Goal: Check status: Check status

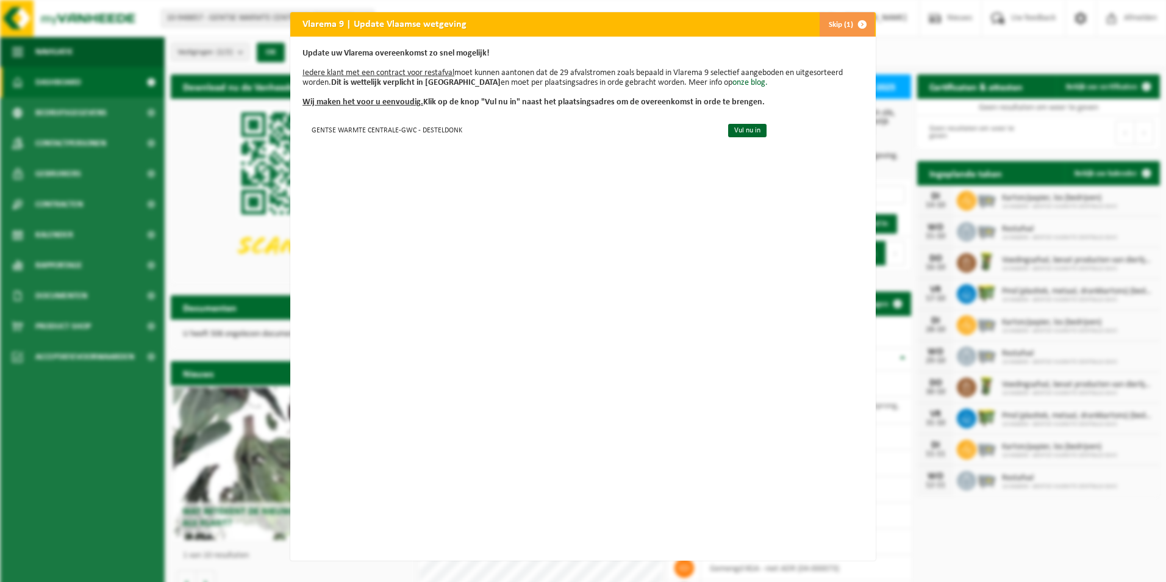
click at [859, 23] on span "button" at bounding box center [862, 24] width 24 height 24
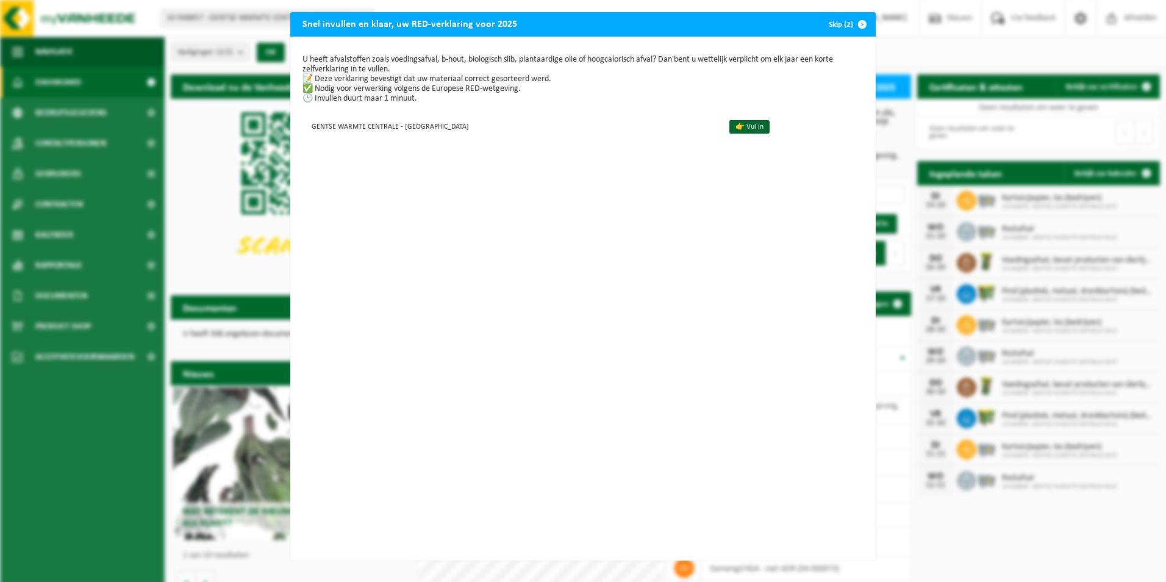
click at [859, 23] on span "button" at bounding box center [862, 24] width 24 height 24
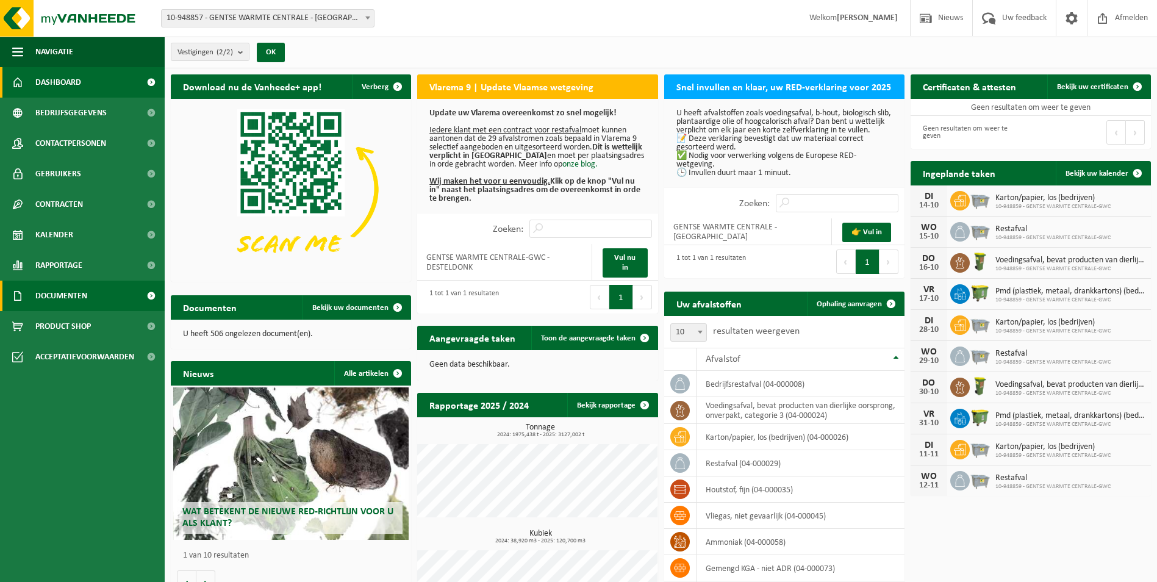
click at [86, 295] on span "Documenten" at bounding box center [61, 296] width 52 height 30
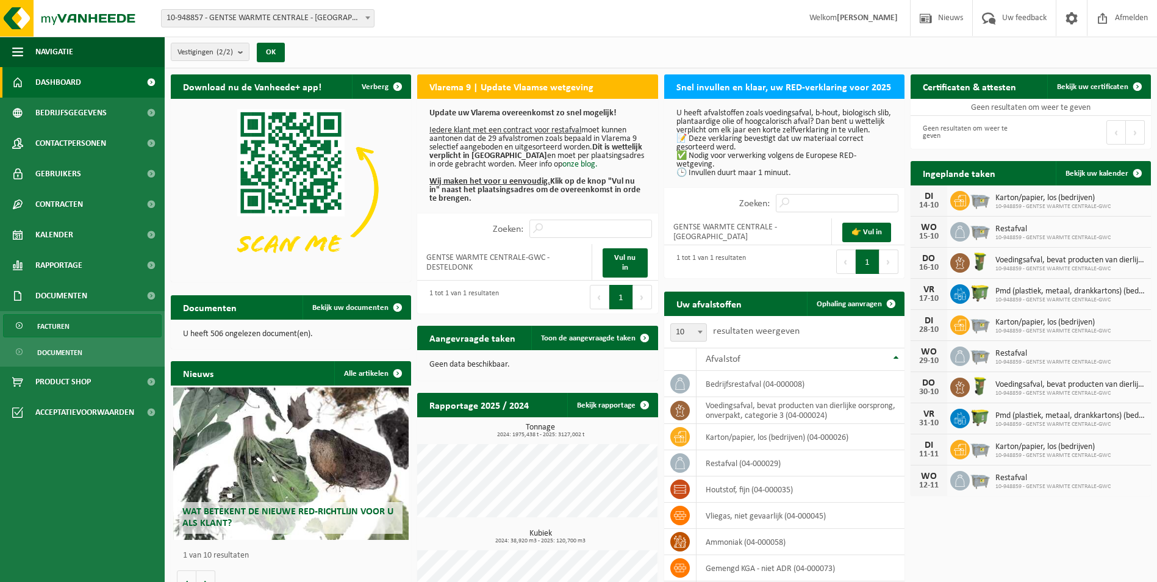
click at [57, 323] on span "Facturen" at bounding box center [53, 326] width 32 height 23
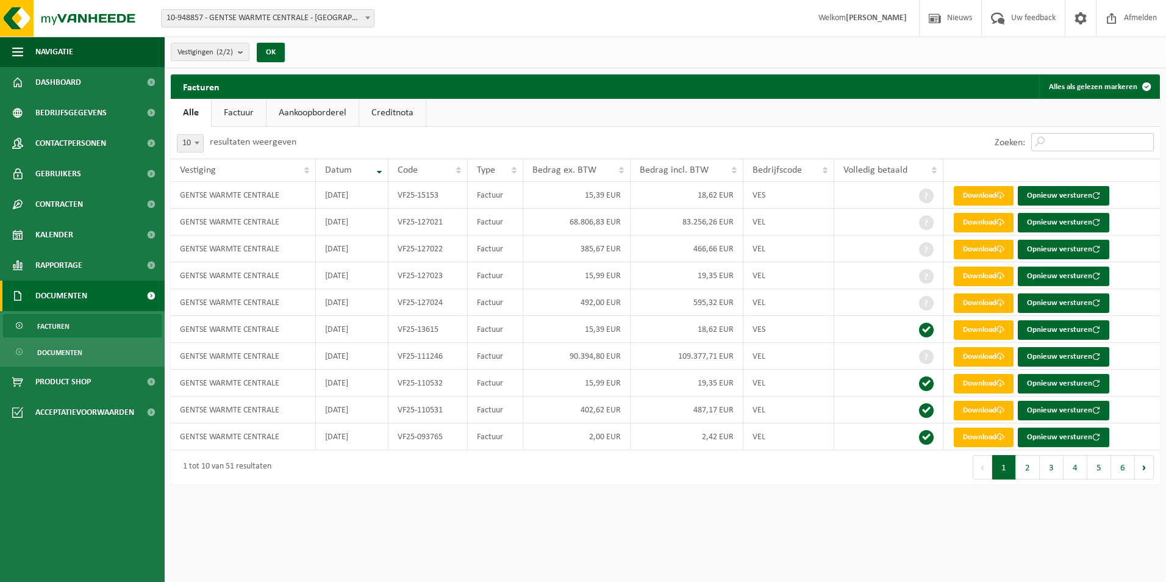
click at [1070, 143] on input "Zoeken:" at bounding box center [1092, 142] width 123 height 18
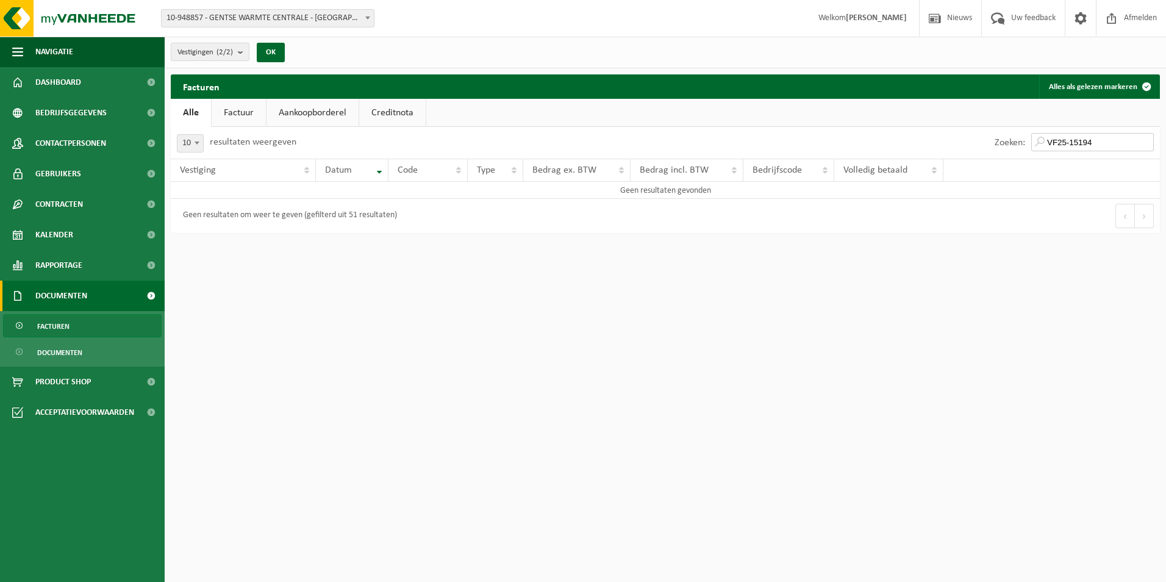
type input "VF25-15194"
click at [195, 140] on span at bounding box center [197, 143] width 12 height 16
click at [225, 112] on link "Factuur" at bounding box center [239, 113] width 54 height 28
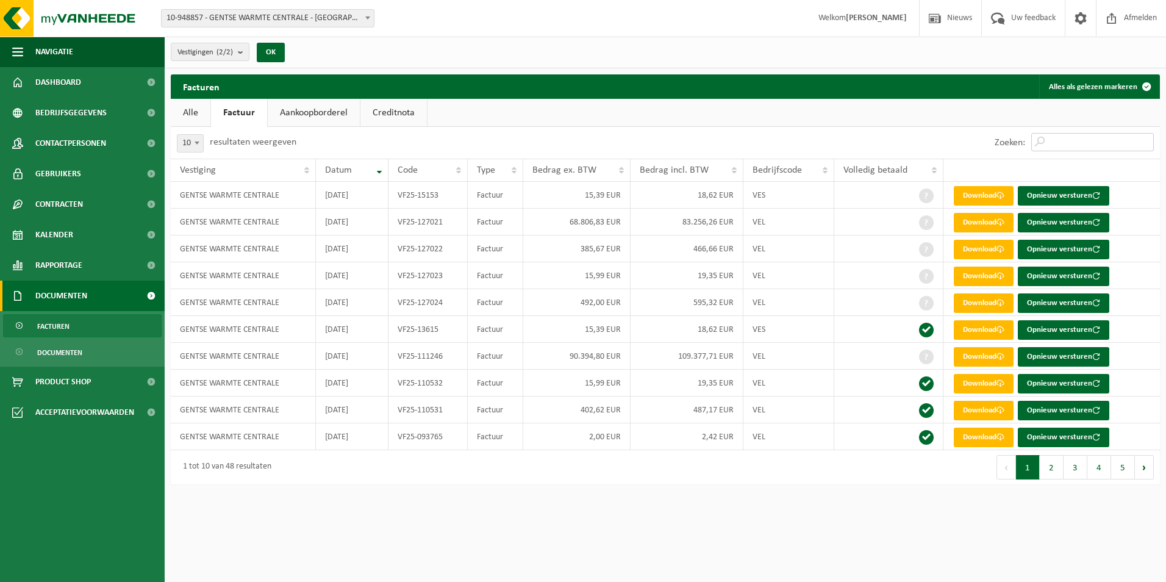
click at [1111, 141] on input "Zoeken:" at bounding box center [1092, 142] width 123 height 18
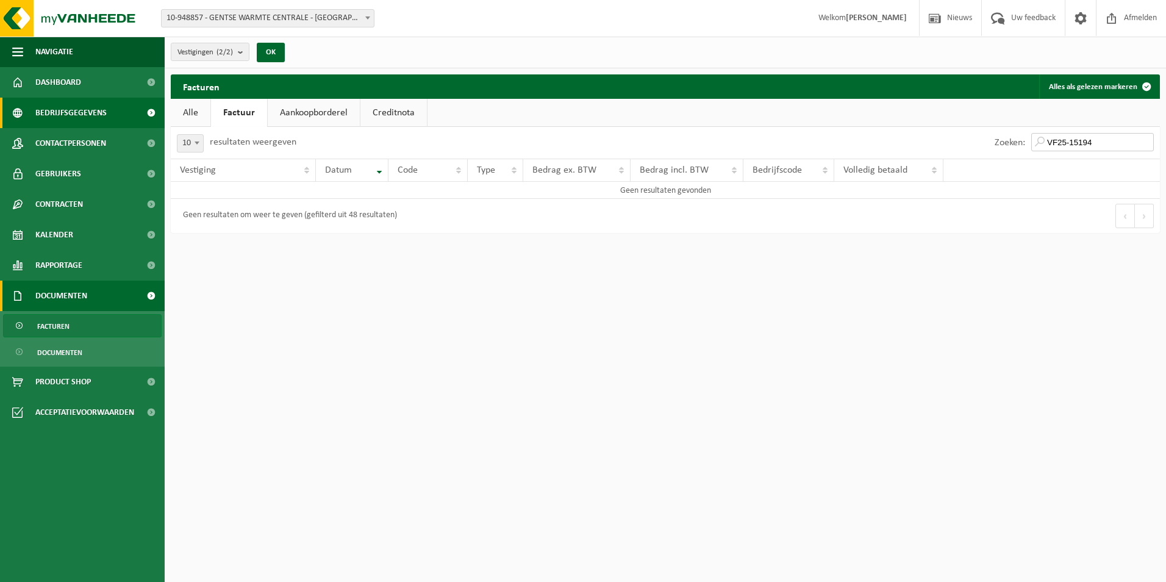
type input "VF25-15194"
